Goal: Find specific page/section: Find specific page/section

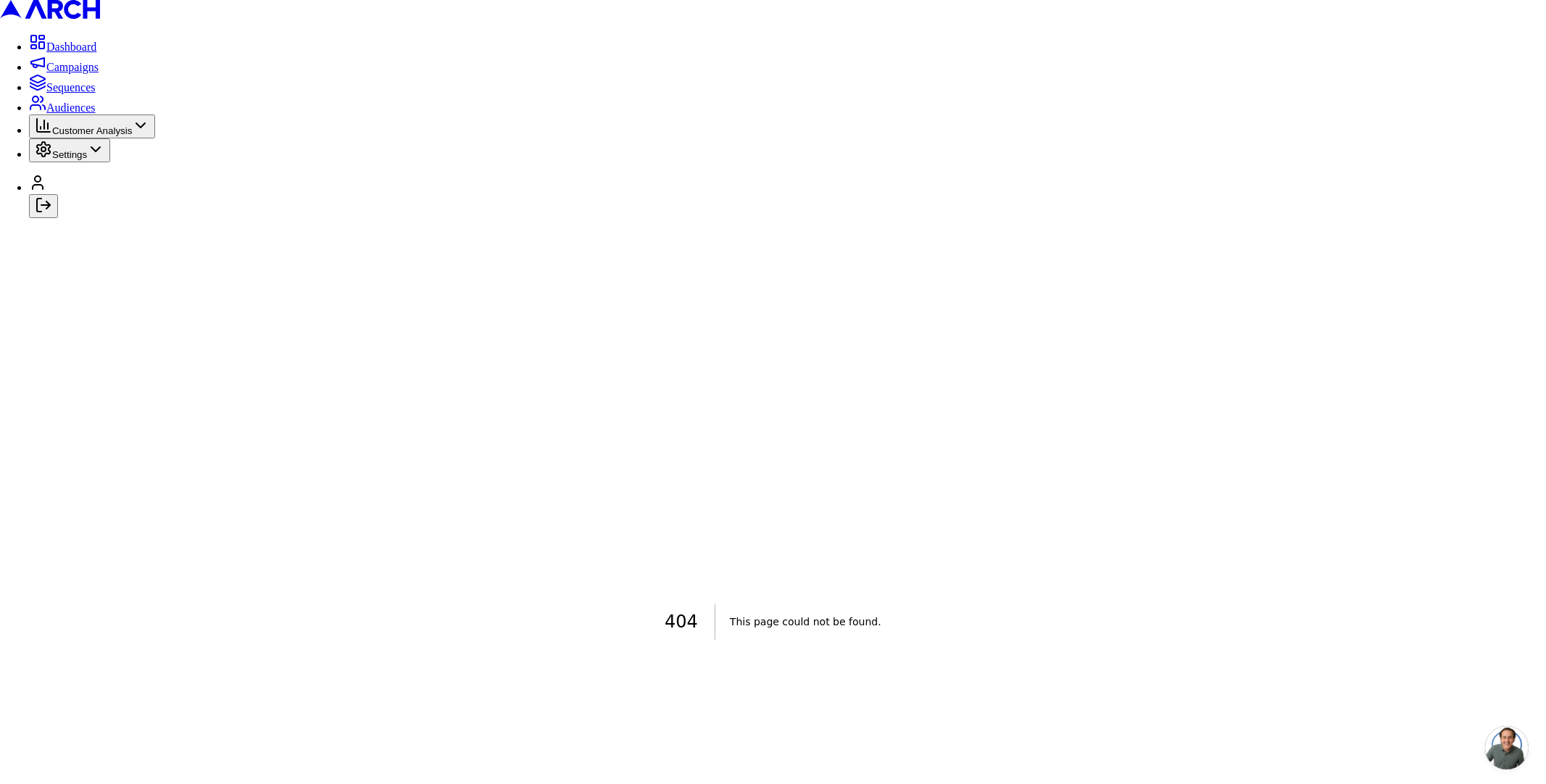
click at [72, 73] on span "Campaigns" at bounding box center [72, 66] width 52 height 13
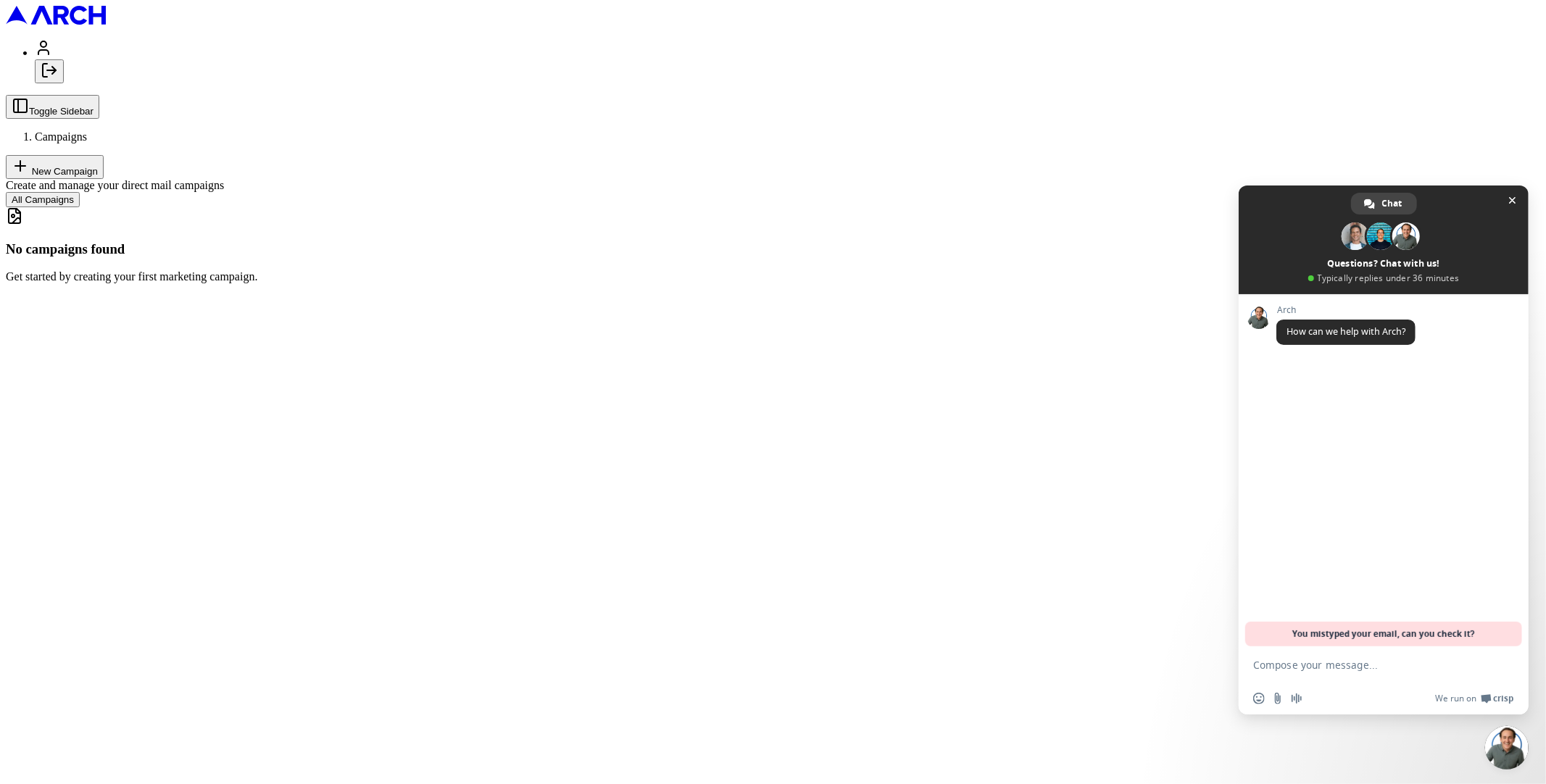
click at [56, 70] on line "Log out" at bounding box center [52, 70] width 9 height 0
